Goal: Find specific page/section: Find specific page/section

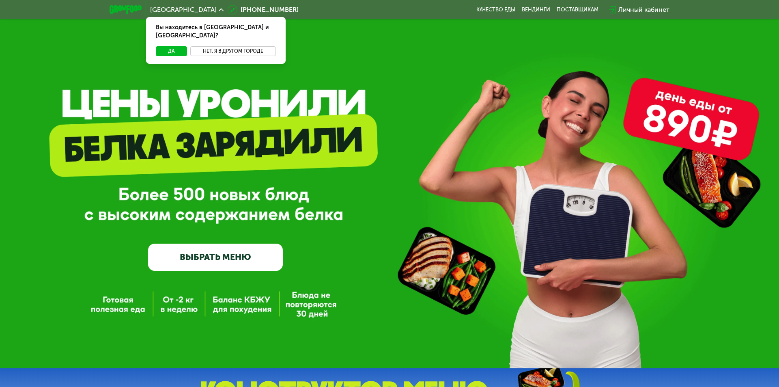
click at [227, 46] on button "Нет, я в другом городе" at bounding box center [233, 51] width 86 height 10
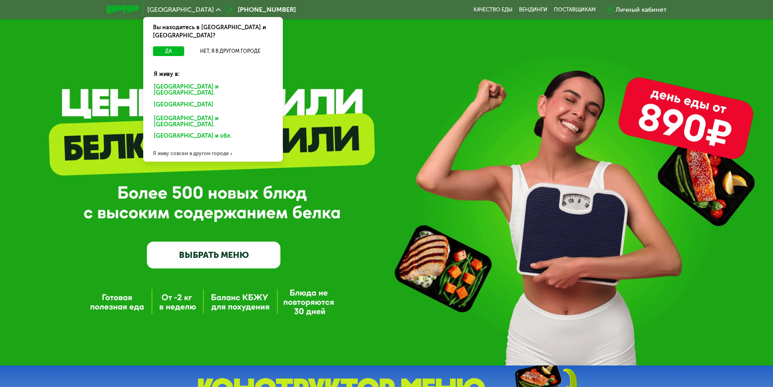
click at [208, 99] on div "[GEOGRAPHIC_DATA] и [GEOGRAPHIC_DATA]." at bounding box center [211, 105] width 127 height 13
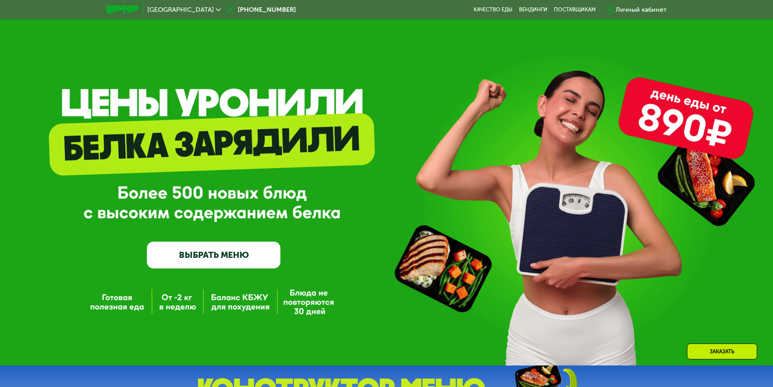
scroll to position [122, 0]
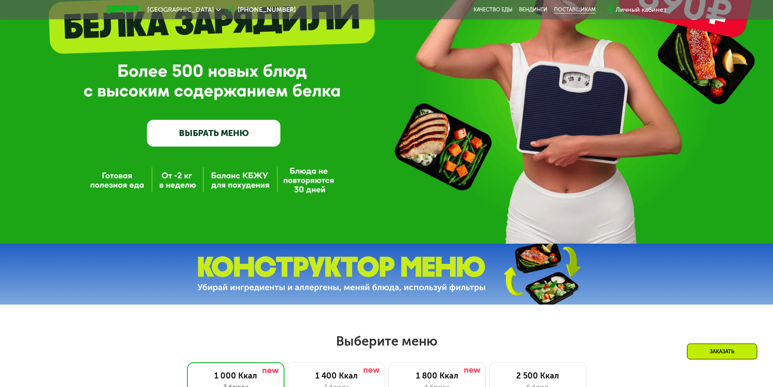
click at [568, 8] on div "поставщикам" at bounding box center [575, 9] width 42 height 6
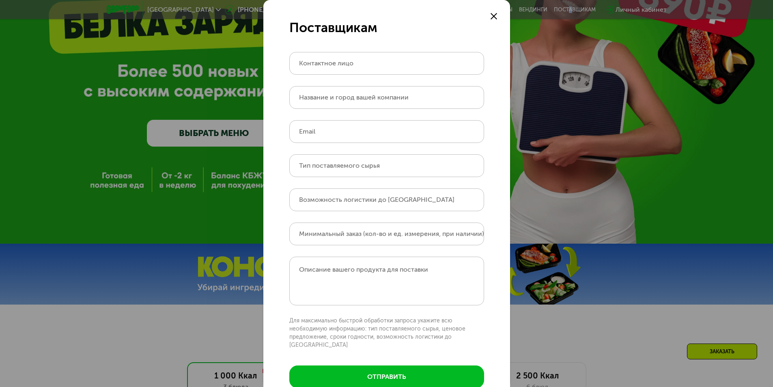
click at [490, 15] on use at bounding box center [493, 16] width 6 height 6
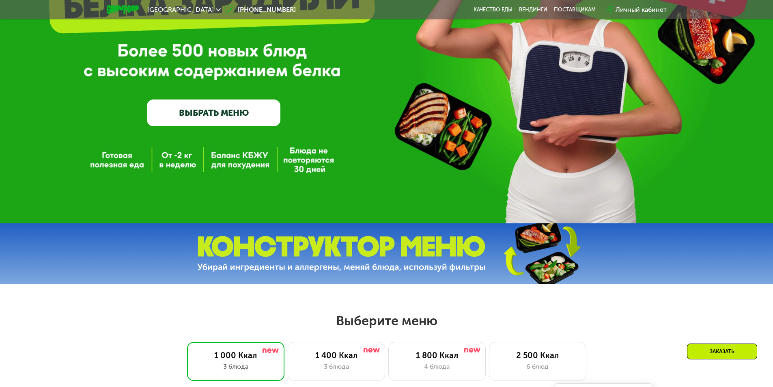
scroll to position [41, 0]
